Goal: Task Accomplishment & Management: Manage account settings

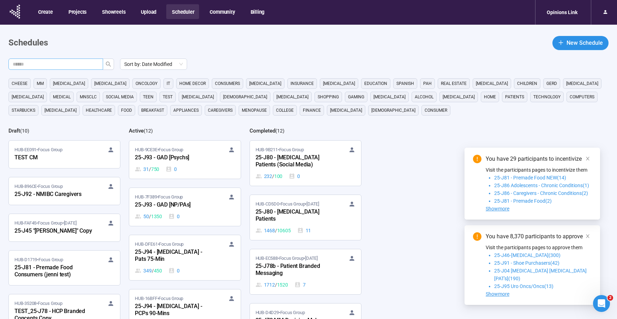
click at [84, 65] on input "text" at bounding box center [53, 64] width 80 height 8
type input "***"
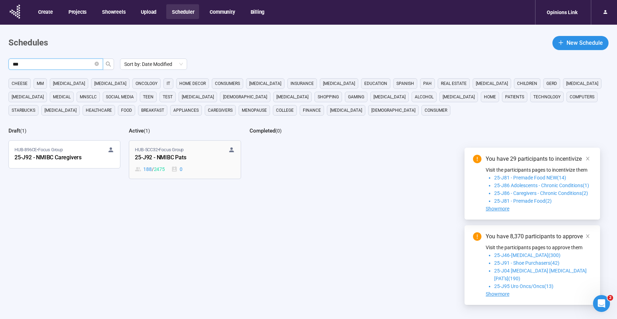
click at [183, 162] on div "HUB-5CC32 • Focus Group 25-J92 - NMIBC Pats 188 / 2475 0" at bounding box center [185, 159] width 100 height 27
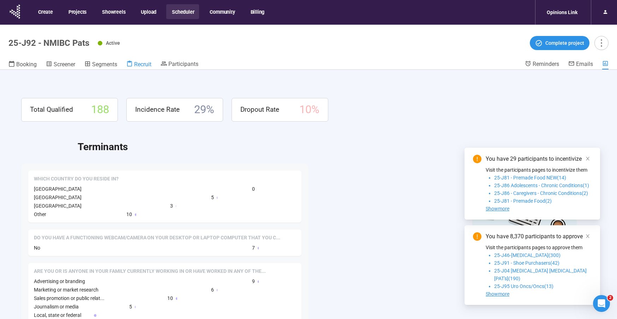
click at [146, 66] on span "Recruit" at bounding box center [142, 64] width 17 height 7
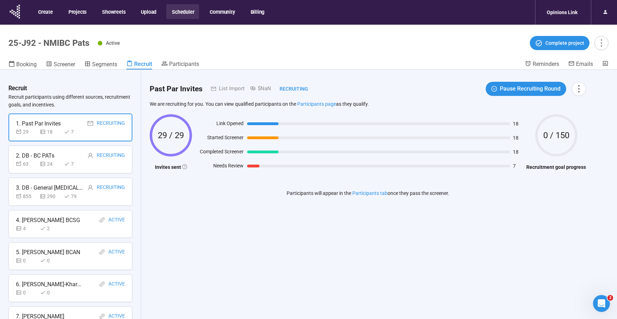
click at [31, 124] on div "1. Past Par Invites" at bounding box center [38, 123] width 45 height 9
click at [38, 194] on div "855 290 79" at bounding box center [50, 197] width 69 height 8
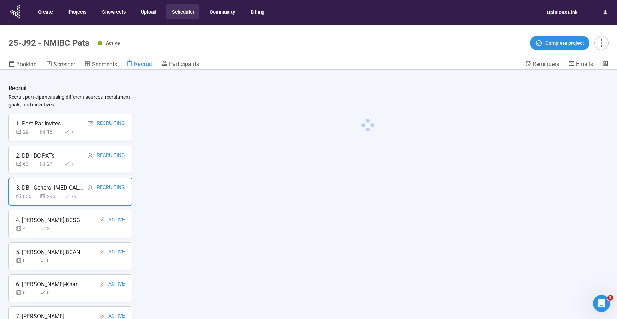
click at [30, 225] on div "4" at bounding box center [26, 229] width 21 height 8
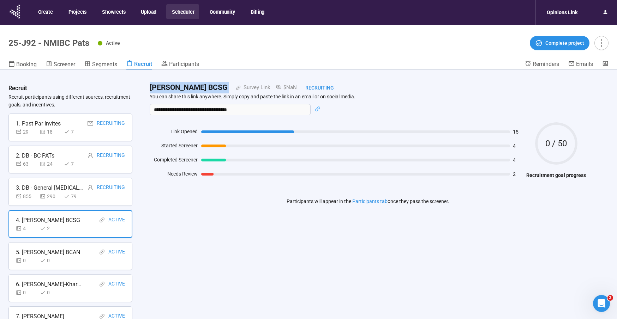
drag, startPoint x: 215, startPoint y: 87, endPoint x: 148, endPoint y: 87, distance: 67.0
click at [148, 87] on div "**********" at bounding box center [367, 148] width 453 height 157
click at [14, 258] on div "5. [PERSON_NAME] BCAN Active 0 0" at bounding box center [70, 256] width 124 height 28
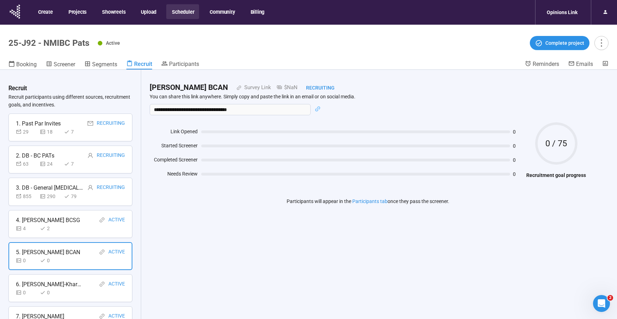
click at [41, 278] on div "6. [PERSON_NAME]-Kharyne Active 0 0" at bounding box center [70, 288] width 124 height 28
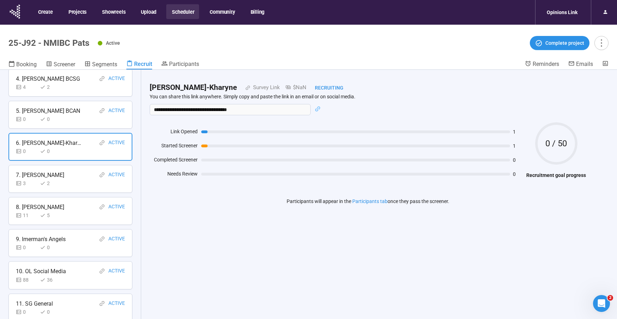
scroll to position [147, 0]
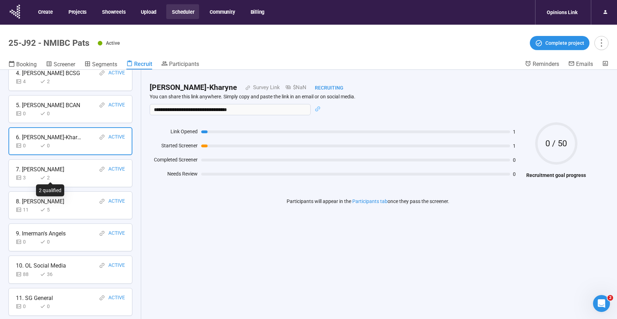
click at [57, 174] on div "2" at bounding box center [50, 178] width 21 height 8
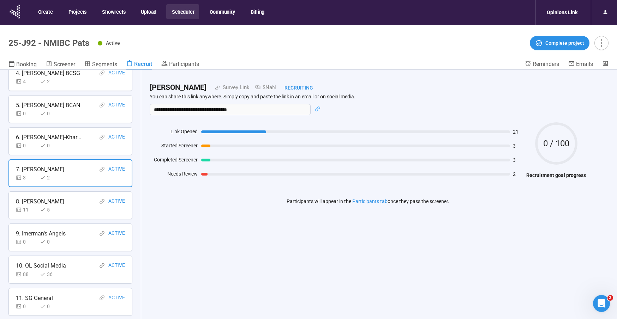
click at [64, 206] on div "11 5" at bounding box center [70, 210] width 109 height 8
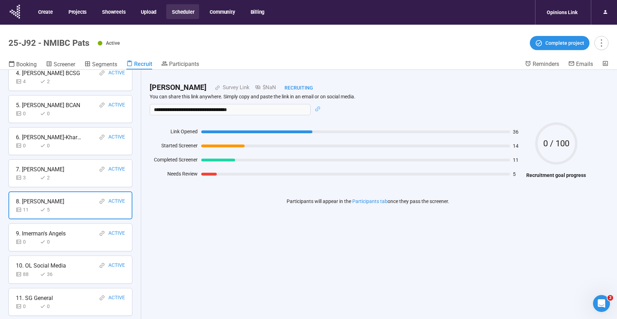
click at [41, 239] on icon at bounding box center [43, 242] width 6 height 6
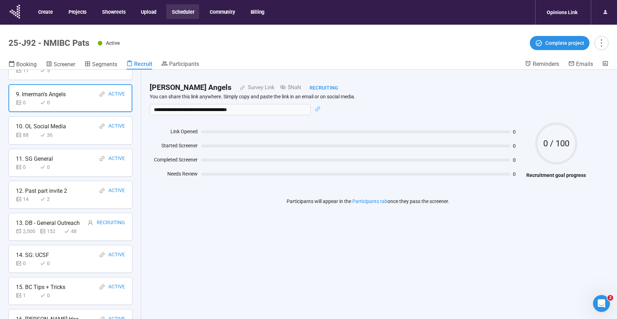
scroll to position [298, 0]
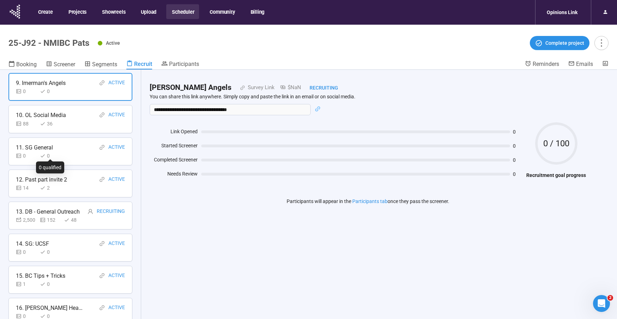
click at [40, 157] on div "0" at bounding box center [50, 156] width 21 height 8
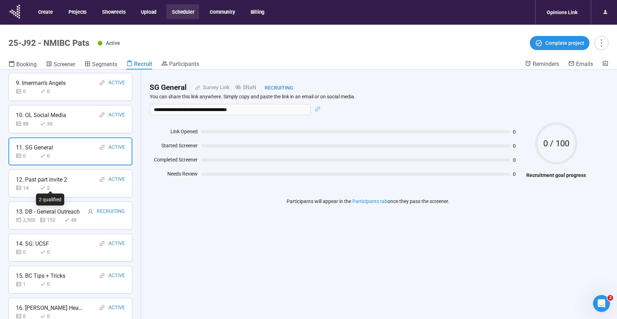
click at [43, 185] on icon at bounding box center [43, 188] width 6 height 6
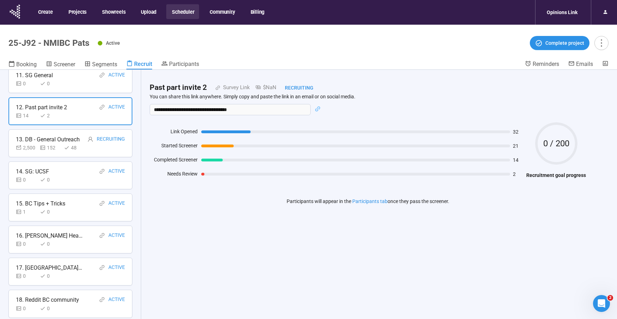
scroll to position [373, 0]
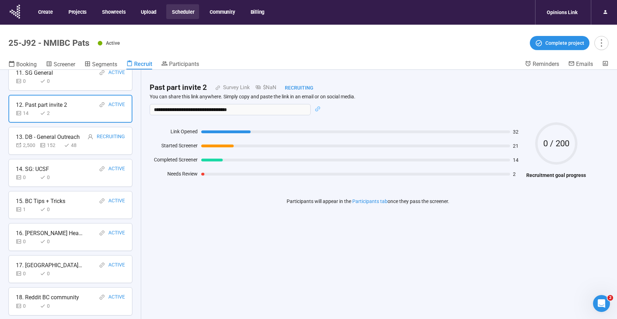
drag, startPoint x: 40, startPoint y: 155, endPoint x: 49, endPoint y: 169, distance: 16.7
click at [40, 155] on div "Recruit Recruit participants using different sources, recruitment goals, and in…" at bounding box center [70, 207] width 141 height 274
click at [51, 169] on div "14. SG: UCSF Active" at bounding box center [70, 169] width 109 height 9
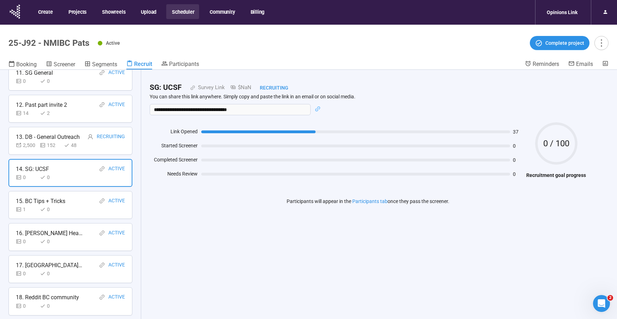
click at [37, 198] on div "15. BC Tips + Tricks" at bounding box center [40, 201] width 49 height 9
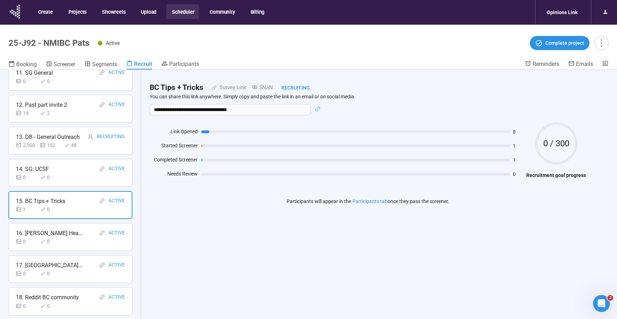
click at [55, 233] on div "16. [PERSON_NAME] Health-" at bounding box center [49, 233] width 67 height 9
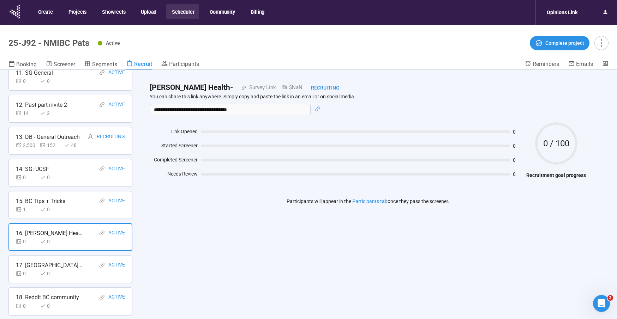
click at [61, 264] on div "17. [GEOGRAPHIC_DATA][US_STATE] Active" at bounding box center [70, 265] width 109 height 9
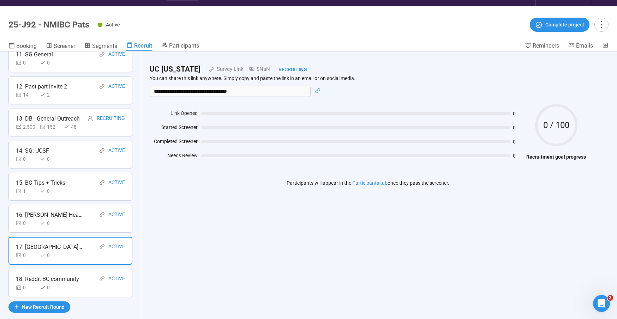
scroll to position [25, 0]
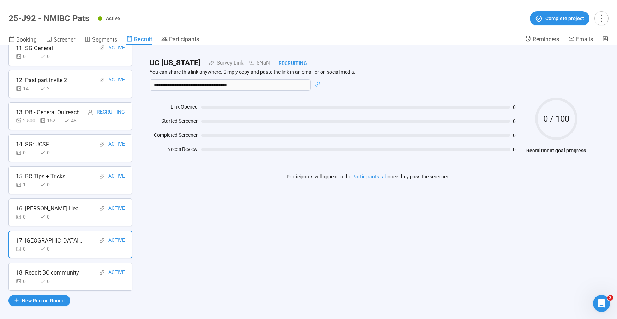
click at [57, 283] on div "18. Reddit BC community Active 0 0" at bounding box center [70, 277] width 124 height 28
